Goal: Check status

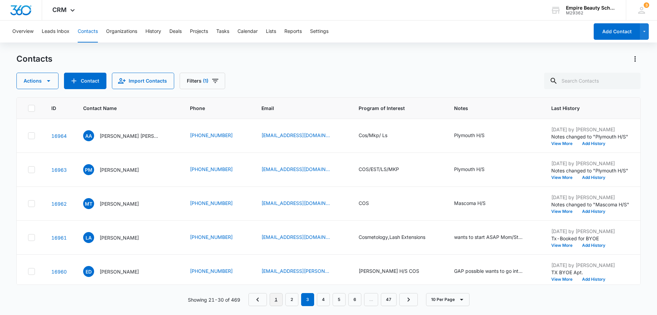
click at [273, 299] on link "1" at bounding box center [276, 299] width 13 height 13
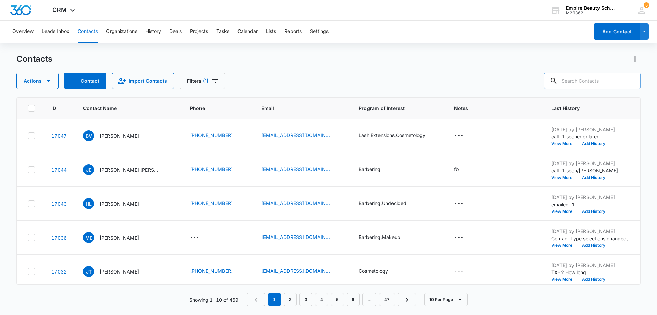
click at [580, 83] on input "text" at bounding box center [592, 81] width 97 height 16
type input "9287"
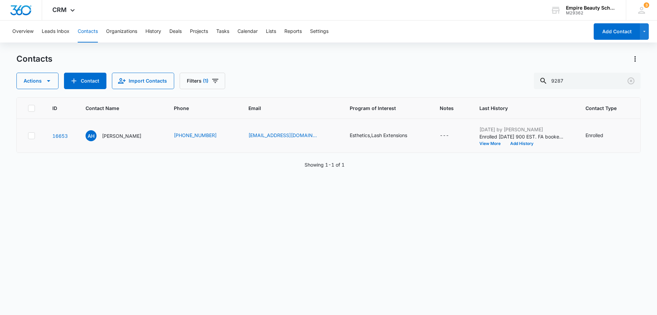
click at [610, 133] on div "Enrolled" at bounding box center [608, 135] width 44 height 8
click at [608, 135] on icon "Contact Type - Enrolled - Select to Edit Field" at bounding box center [612, 135] width 8 height 8
click at [618, 91] on div at bounding box center [618, 91] width 11 height 11
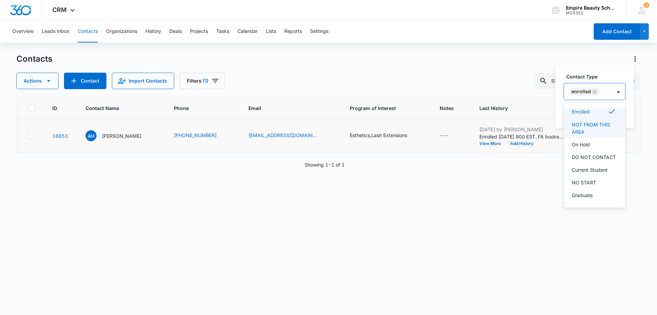
scroll to position [127, 0]
click at [594, 155] on p "NO START" at bounding box center [584, 156] width 24 height 7
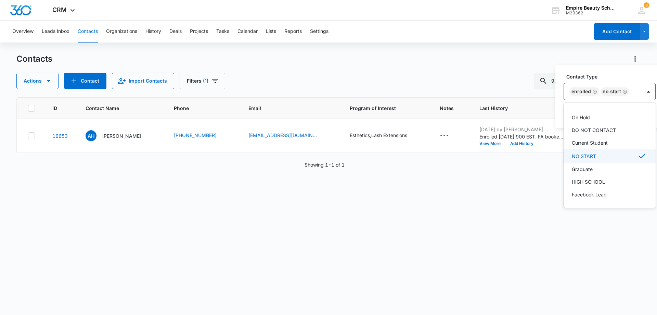
click at [544, 173] on div "ID Contact Name Phone Email Program of Interest Notes Last History Contact Type…" at bounding box center [328, 201] width 624 height 208
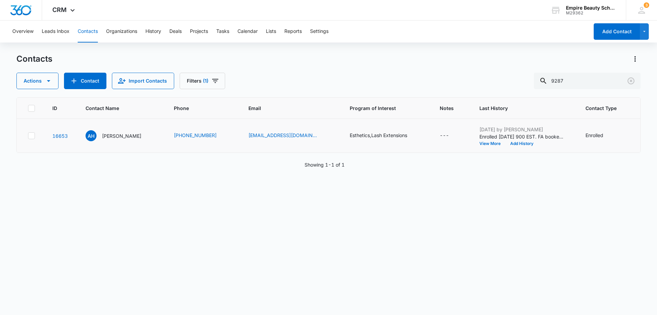
click at [630, 134] on td "Enrolled" at bounding box center [608, 136] width 63 height 34
drag, startPoint x: 615, startPoint y: 135, endPoint x: 599, endPoint y: 136, distance: 16.1
click at [615, 135] on div "Enrolled" at bounding box center [608, 135] width 44 height 8
click at [608, 133] on icon "Contact Type - Enrolled - Select to Edit Field" at bounding box center [612, 135] width 8 height 8
click at [631, 112] on button "Save" at bounding box center [631, 113] width 20 height 13
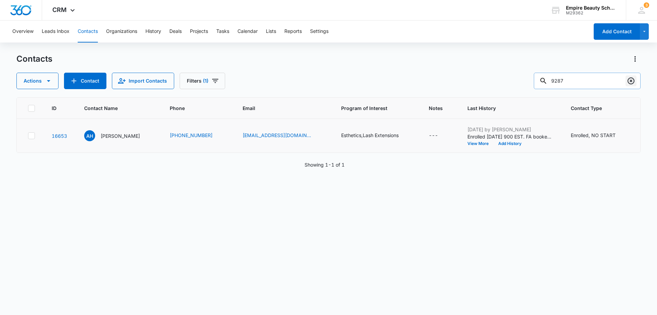
click at [629, 82] on icon "Clear" at bounding box center [631, 80] width 7 height 7
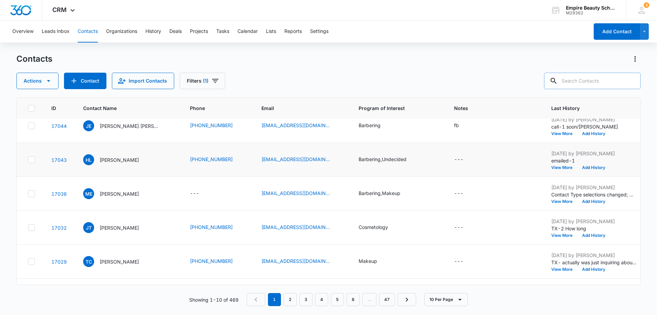
scroll to position [0, 0]
